Goal: Task Accomplishment & Management: Use online tool/utility

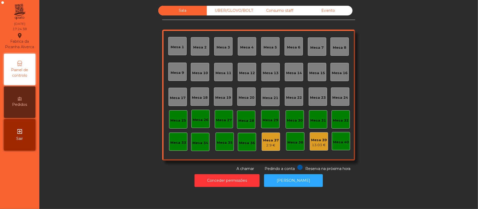
click at [317, 138] on div "Mesa 39" at bounding box center [319, 140] width 16 height 5
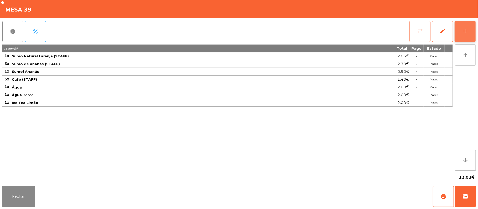
click at [463, 33] on div "add" at bounding box center [465, 31] width 6 height 6
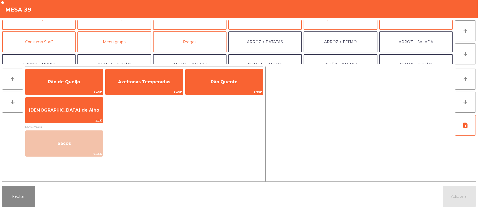
scroll to position [34, 0]
click at [49, 45] on button "Consumo Staff" at bounding box center [38, 42] width 73 height 21
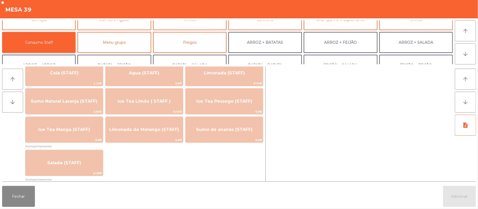
scroll to position [135, 0]
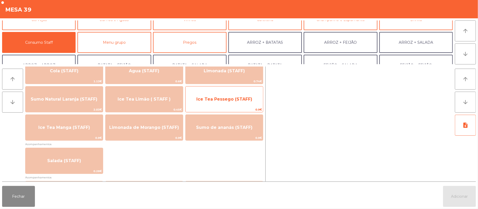
click at [206, 101] on span "Ice Tea Pessego (STAFF)" at bounding box center [224, 99] width 56 height 5
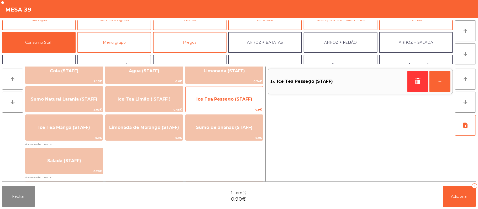
click at [209, 101] on span "Ice Tea Pessego (STAFF)" at bounding box center [224, 99] width 56 height 5
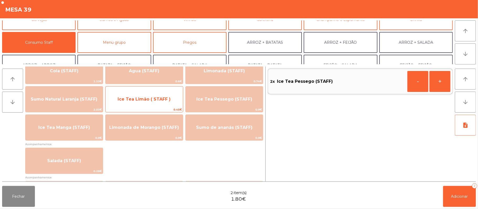
click at [158, 107] on span "0.45€" at bounding box center [143, 109] width 77 height 5
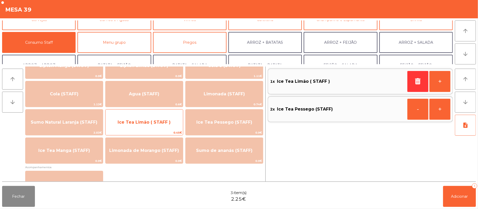
scroll to position [121, 0]
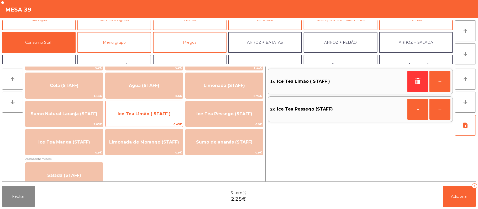
click at [162, 120] on span "Ice Tea Limão ( STAFF )" at bounding box center [143, 114] width 77 height 14
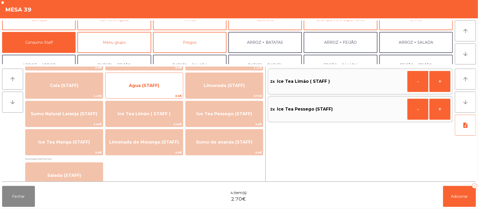
click at [150, 91] on span "Agua (STAFF)" at bounding box center [143, 86] width 77 height 14
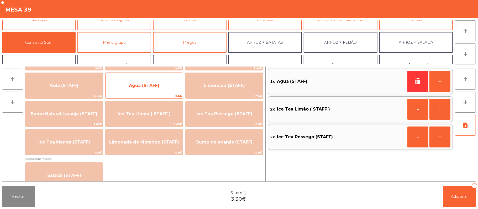
click at [146, 89] on span "Agua (STAFF)" at bounding box center [143, 86] width 77 height 14
click at [144, 83] on span "Agua (STAFF)" at bounding box center [144, 85] width 30 height 5
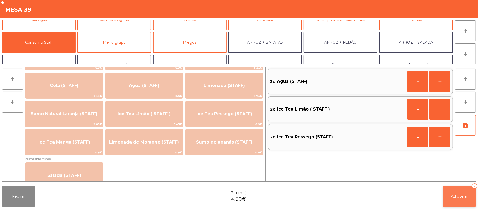
click at [450, 195] on button "Adicionar 7" at bounding box center [459, 196] width 33 height 21
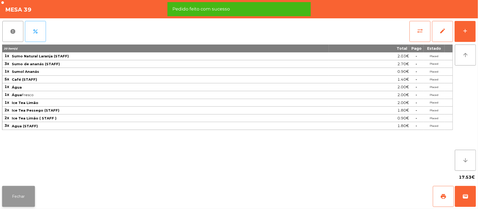
click at [18, 187] on button "Fechar" at bounding box center [18, 196] width 33 height 21
